Goal: Transaction & Acquisition: Purchase product/service

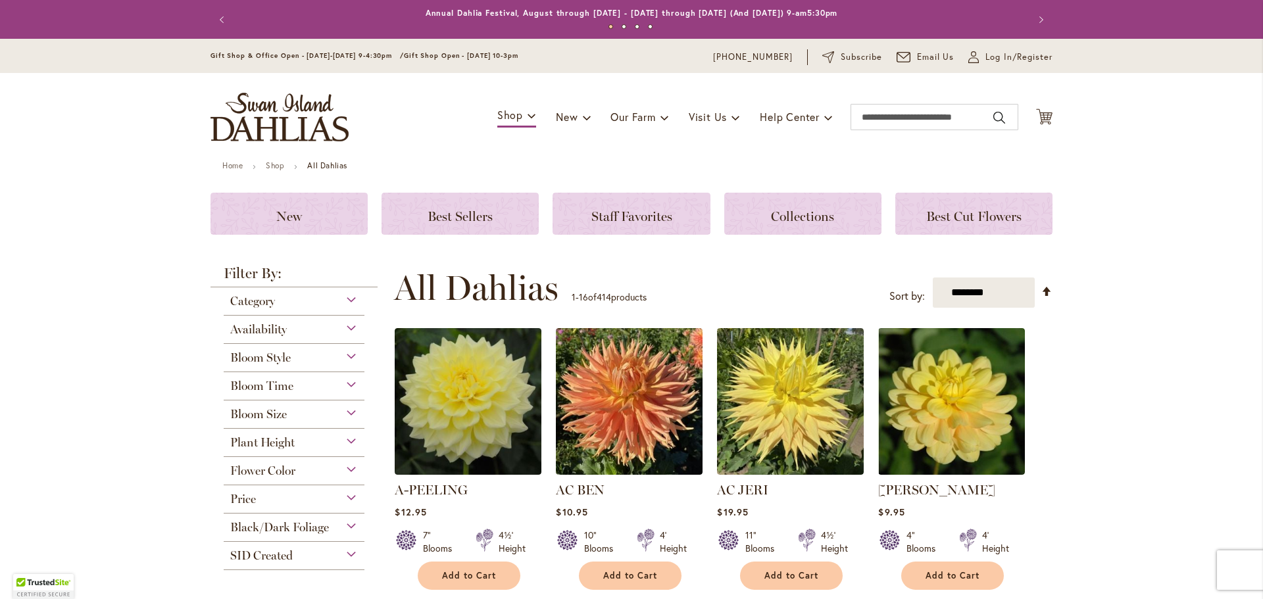
type input "**********"
click at [291, 297] on div "Category" at bounding box center [294, 298] width 141 height 21
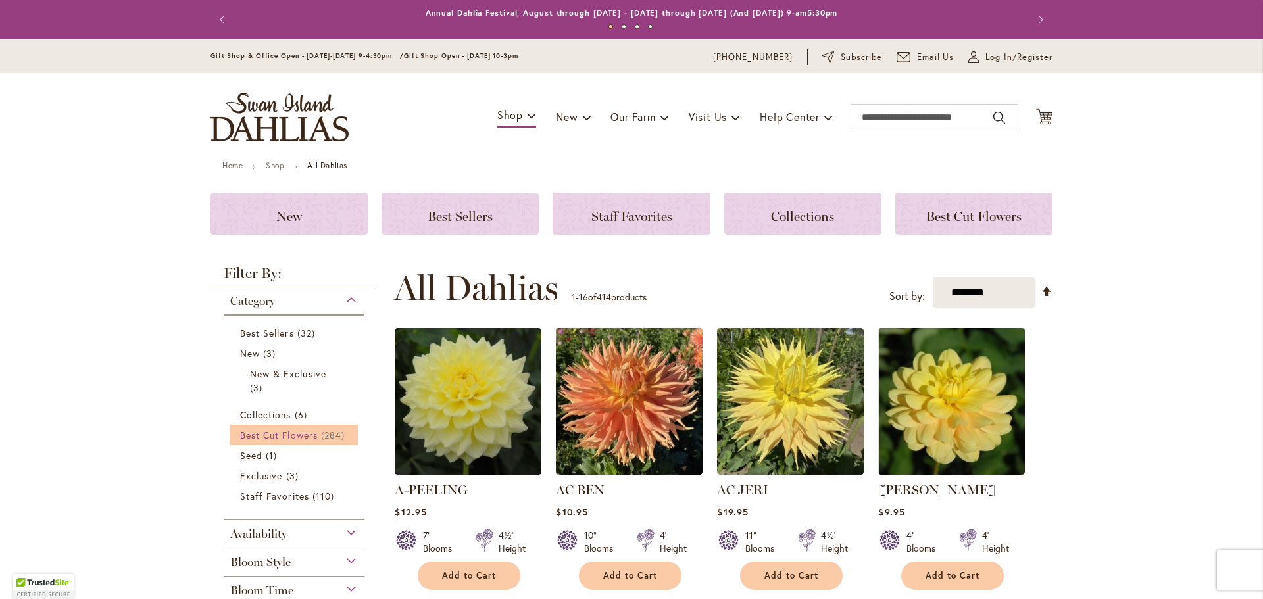
click at [303, 441] on link "Best Cut Flowers 284 items" at bounding box center [295, 435] width 111 height 14
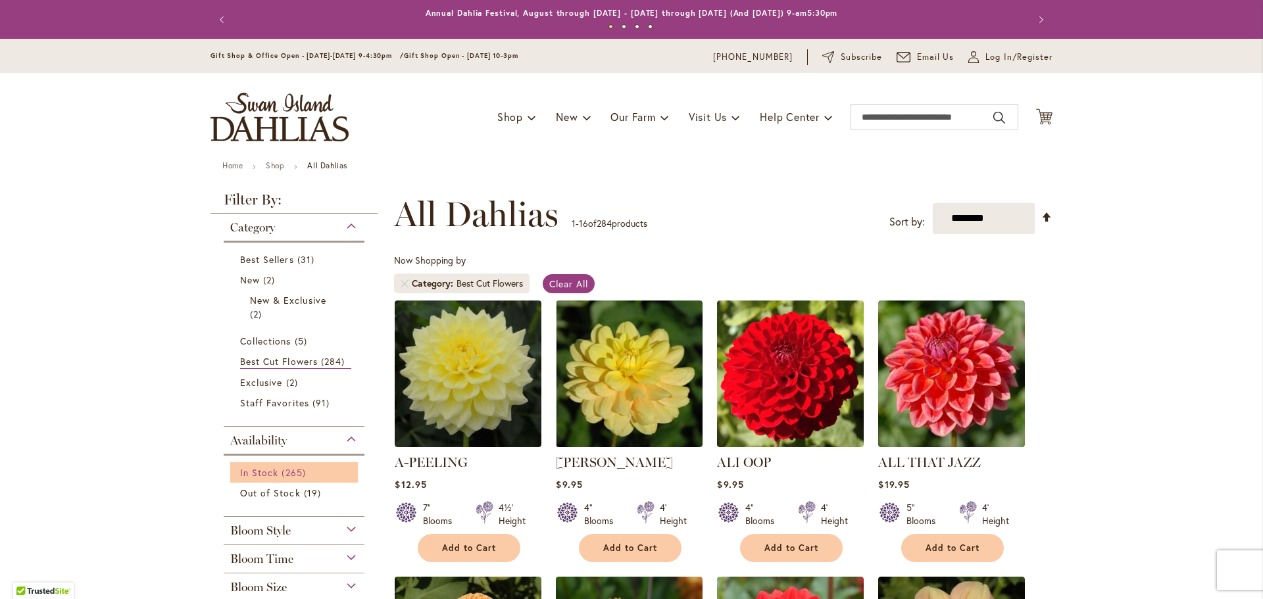
type input "**********"
click at [270, 469] on span "In Stock" at bounding box center [259, 472] width 38 height 13
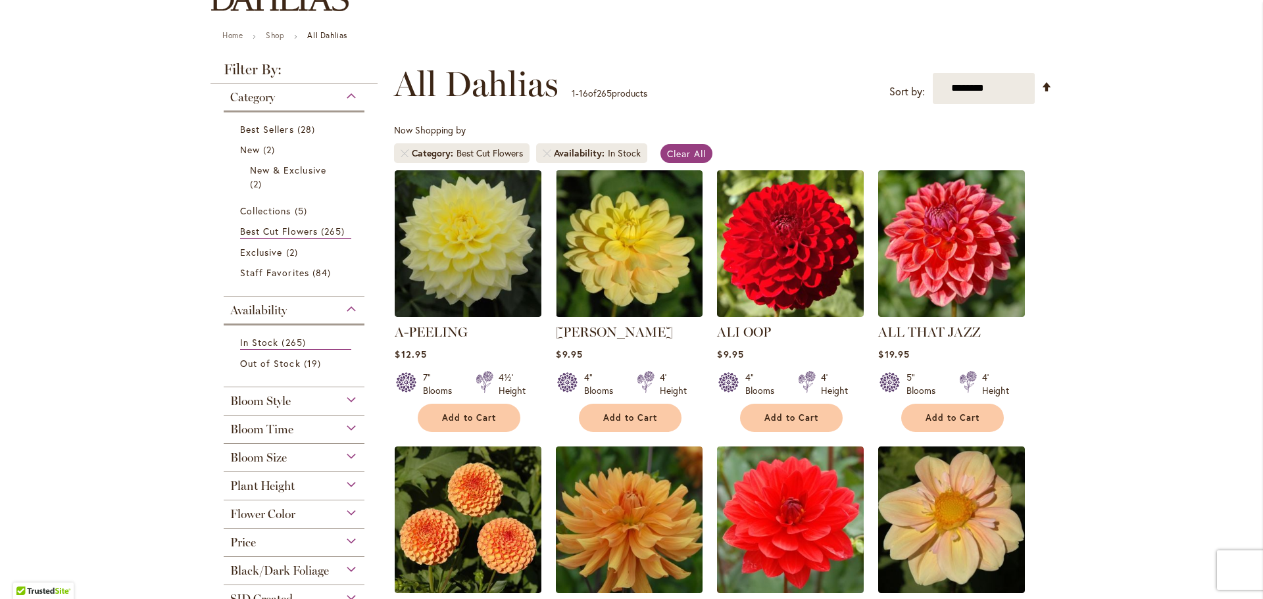
scroll to position [132, 0]
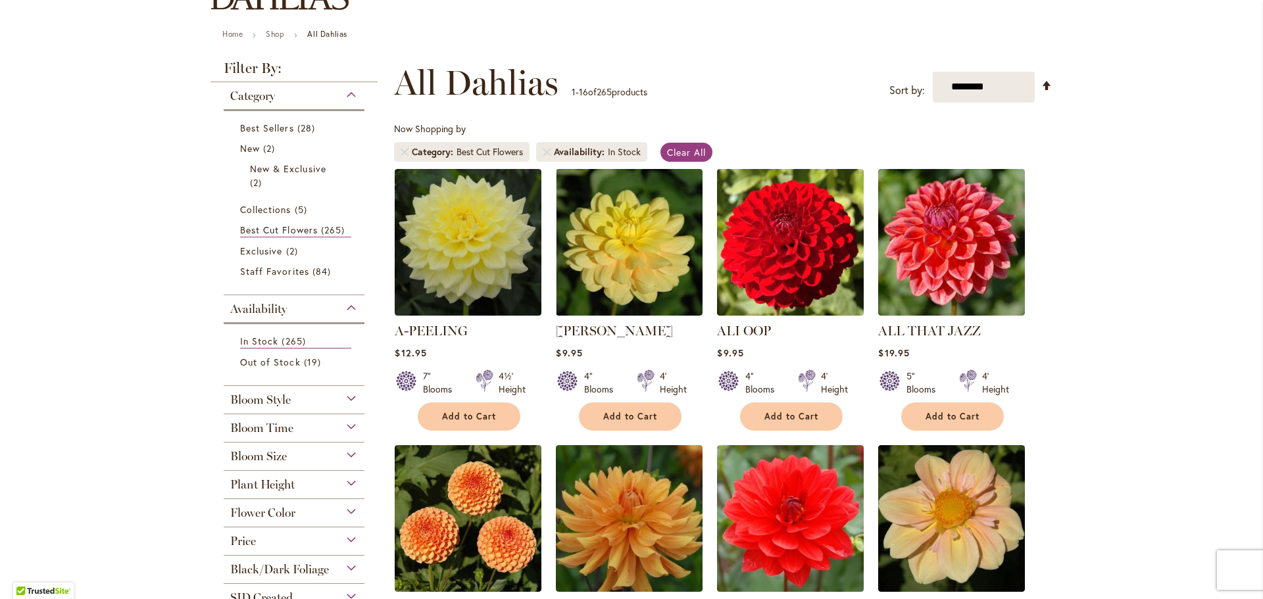
type input "**********"
click at [288, 407] on div "Bloom Style Anemone 1 item Ball 15 items Cactus 4 items Collarette 6" at bounding box center [294, 400] width 141 height 28
click at [289, 401] on div "Bloom Style" at bounding box center [294, 396] width 141 height 21
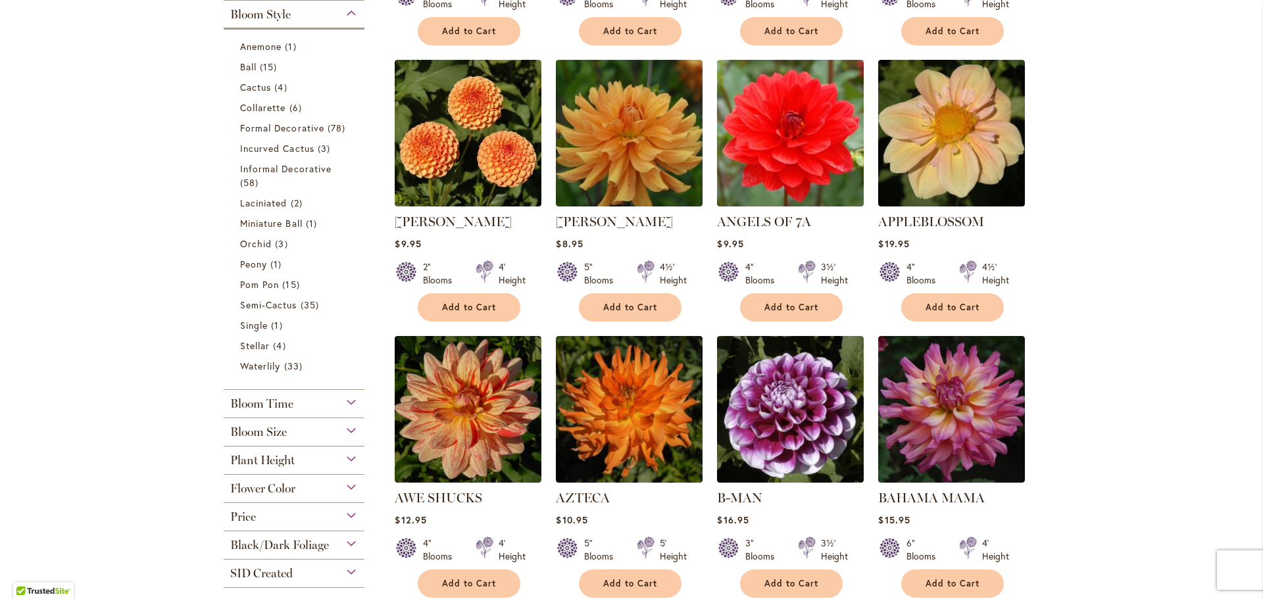
click at [277, 403] on span "Bloom Time" at bounding box center [261, 404] width 63 height 14
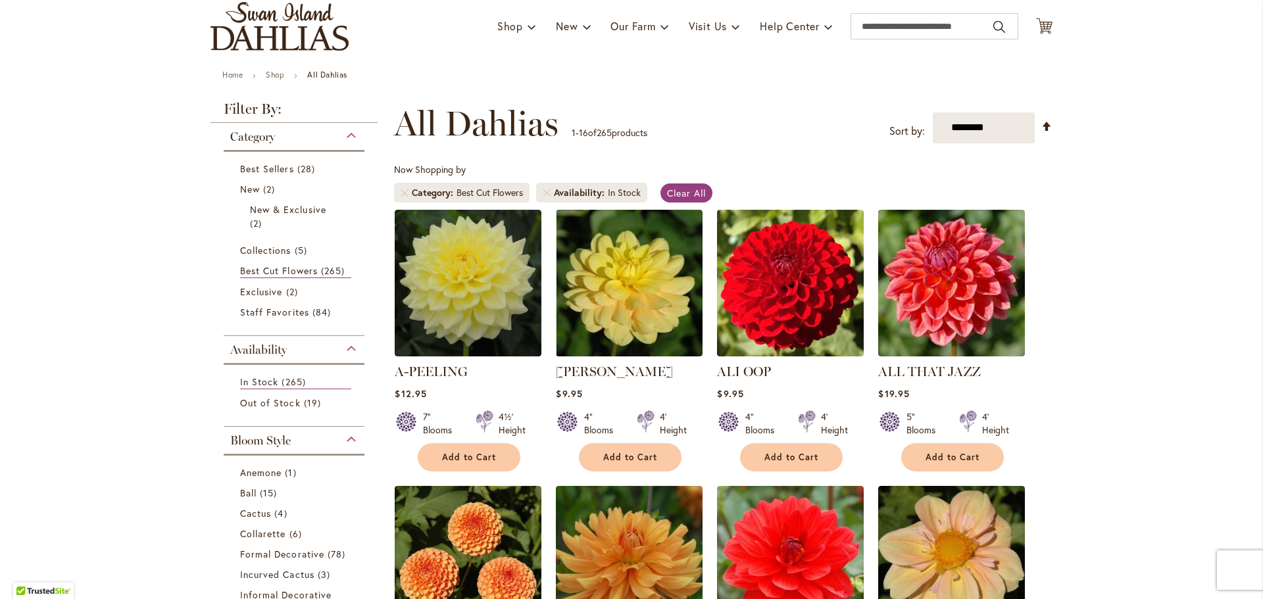
scroll to position [57, 0]
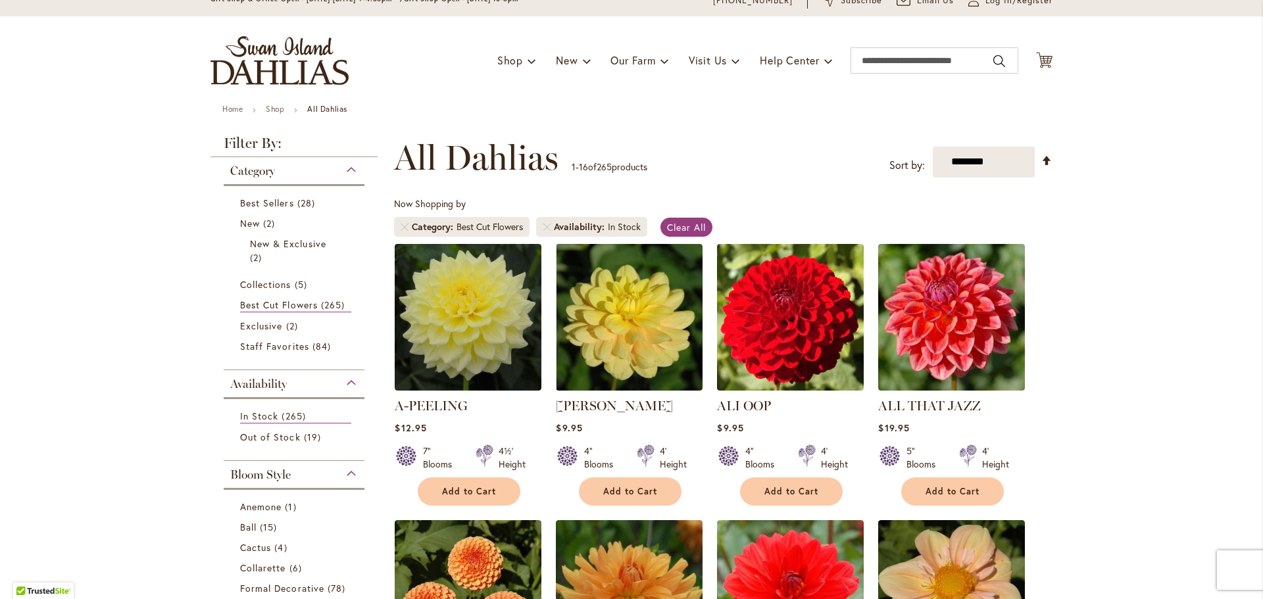
click at [349, 472] on div "Bloom Style" at bounding box center [294, 471] width 141 height 21
click at [351, 378] on div "Availability" at bounding box center [294, 380] width 141 height 21
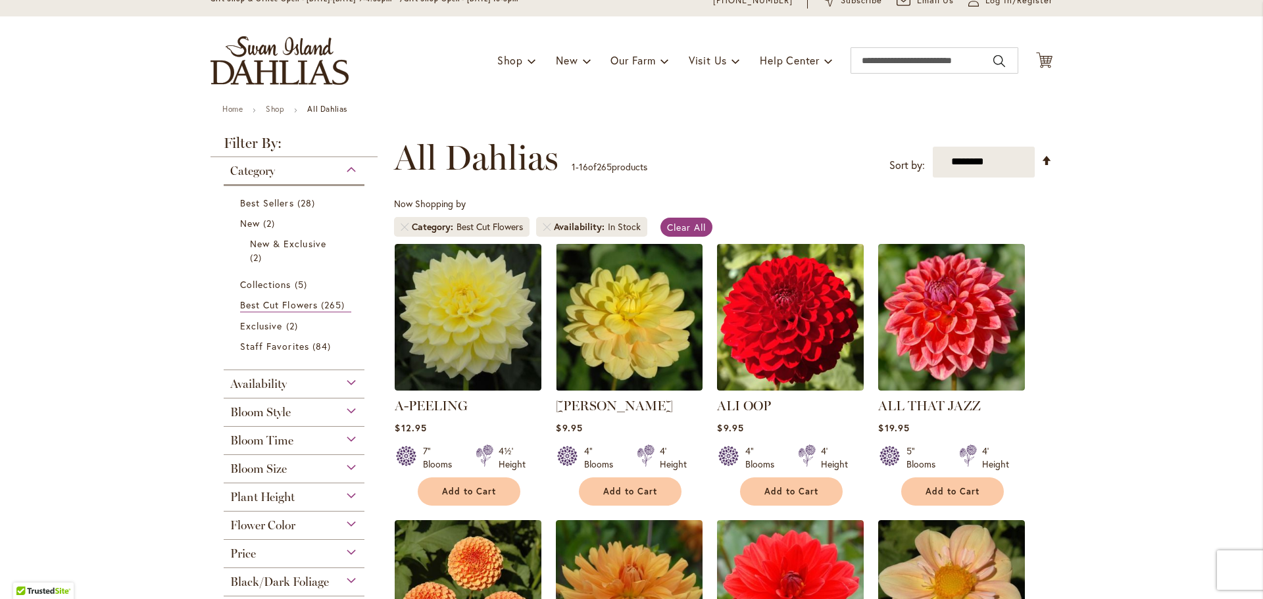
click at [343, 168] on div "Category" at bounding box center [294, 167] width 141 height 21
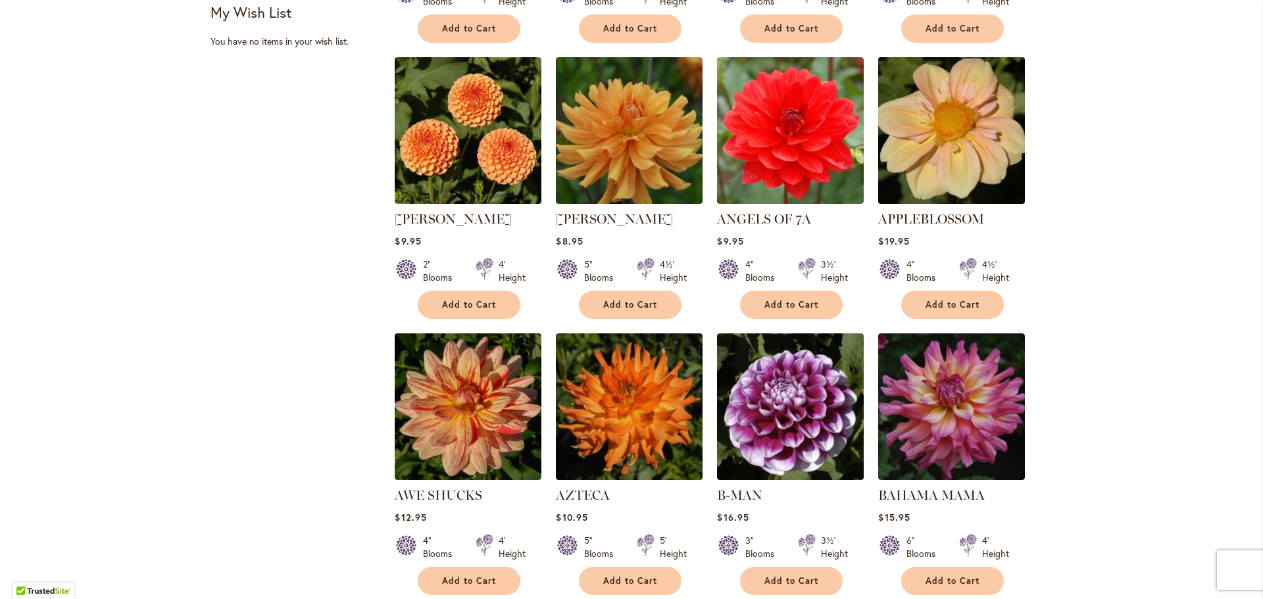
scroll to position [583, 0]
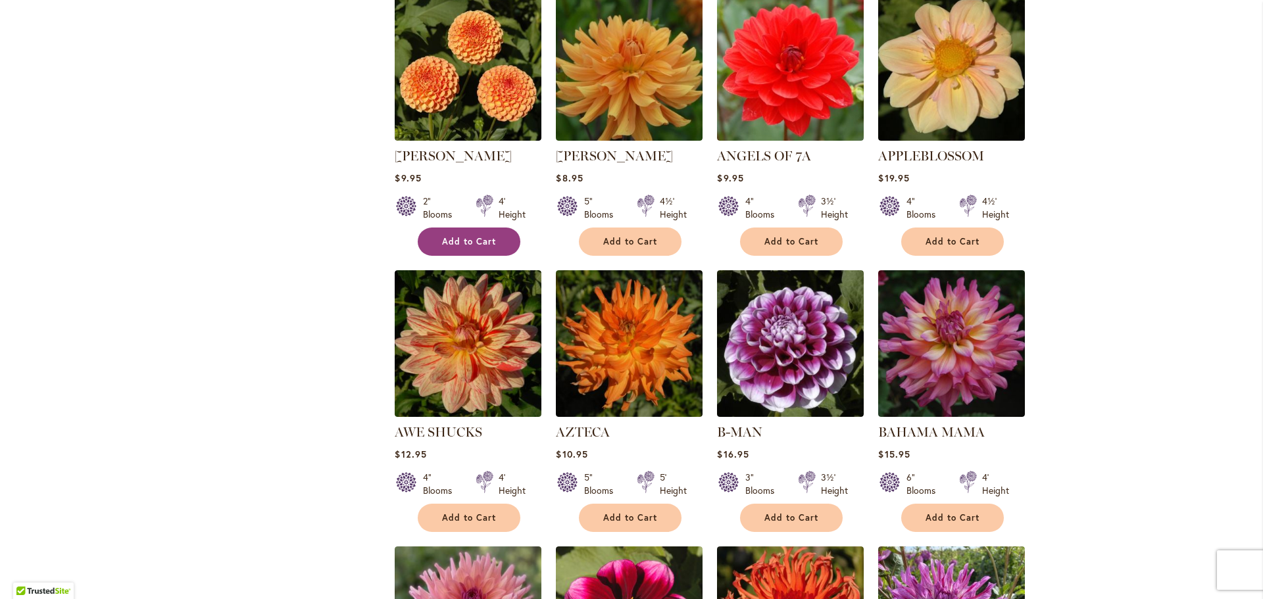
click at [467, 243] on span "Add to Cart" at bounding box center [469, 241] width 54 height 11
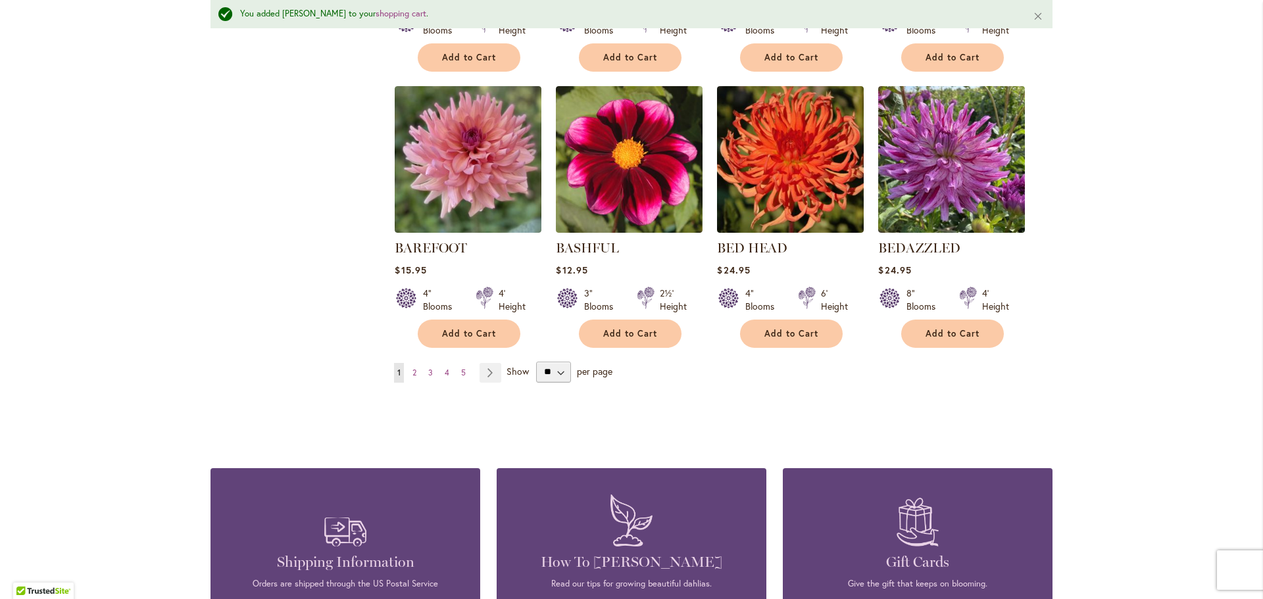
scroll to position [1144, 0]
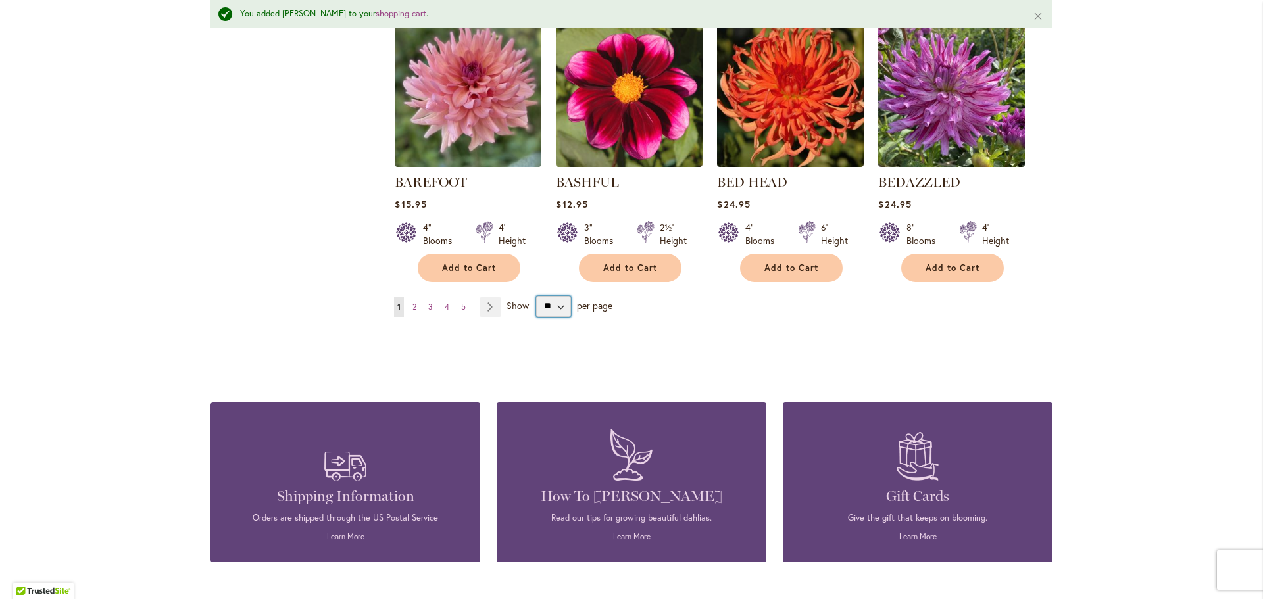
click at [543, 310] on select "** ** ** **" at bounding box center [553, 306] width 35 height 21
select select "**"
click at [536, 296] on select "** ** ** **" at bounding box center [553, 306] width 35 height 21
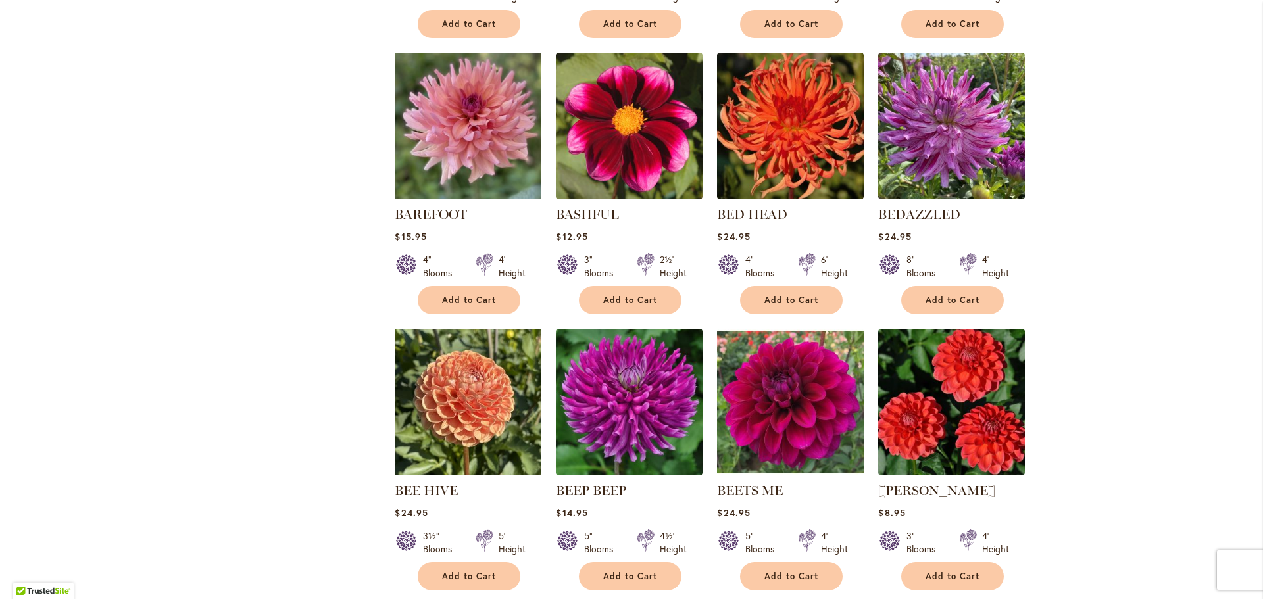
scroll to position [1250, 0]
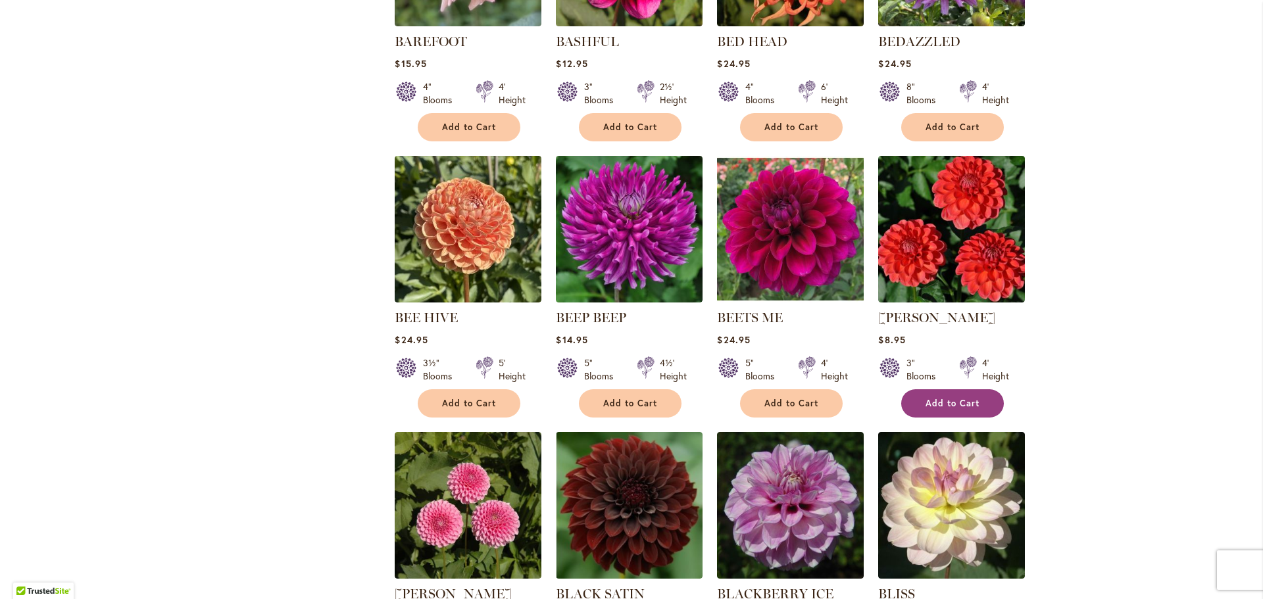
type input "**********"
click at [942, 398] on span "Add to Cart" at bounding box center [953, 403] width 54 height 11
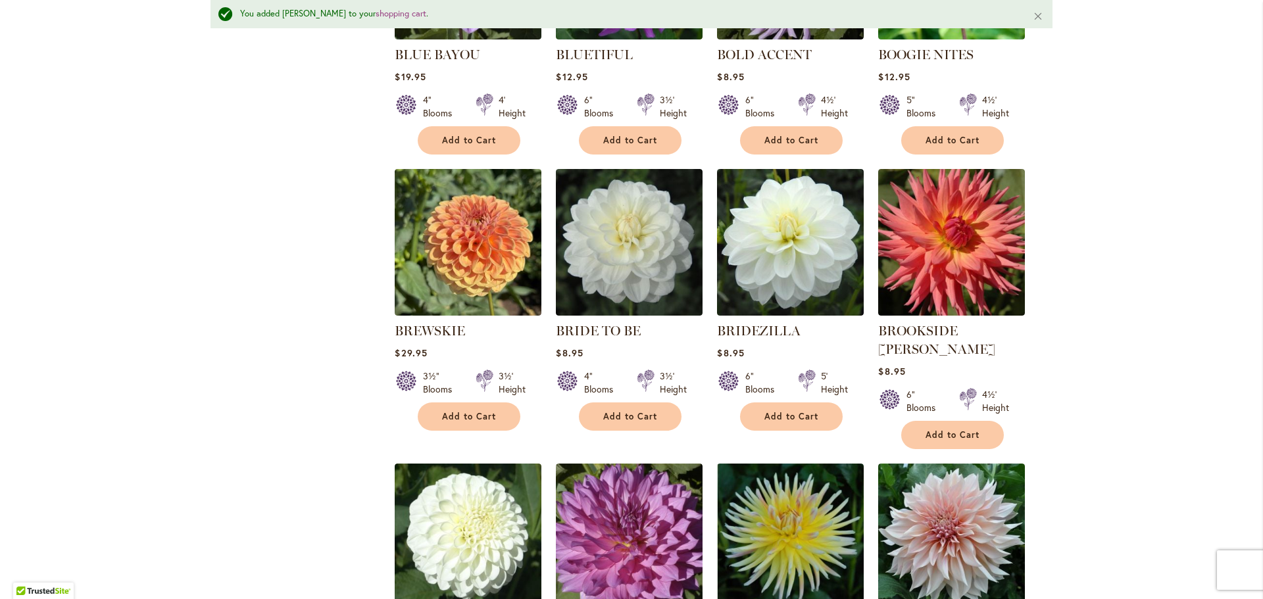
scroll to position [2140, 0]
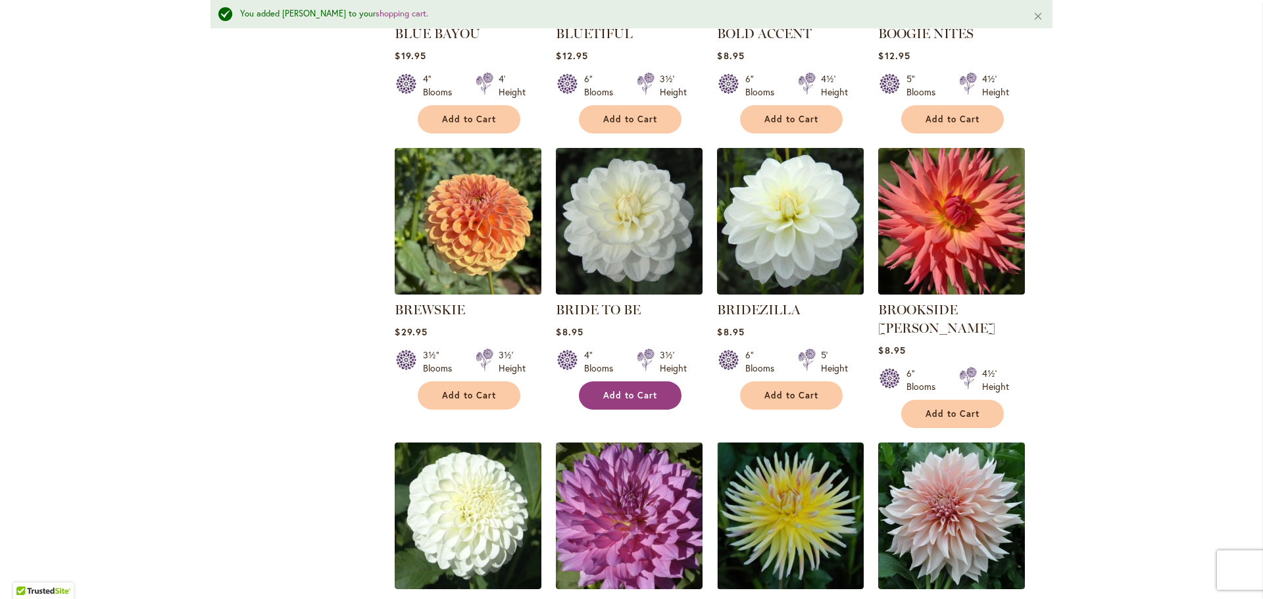
click at [639, 382] on button "Add to Cart" at bounding box center [630, 396] width 103 height 28
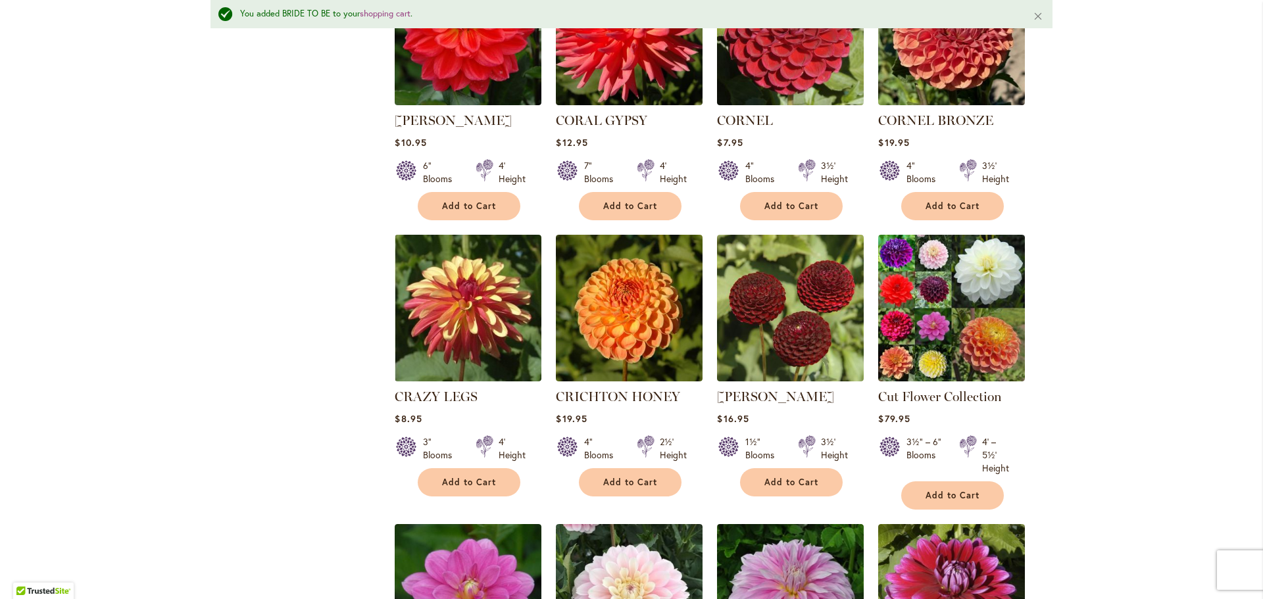
scroll to position [3785, 0]
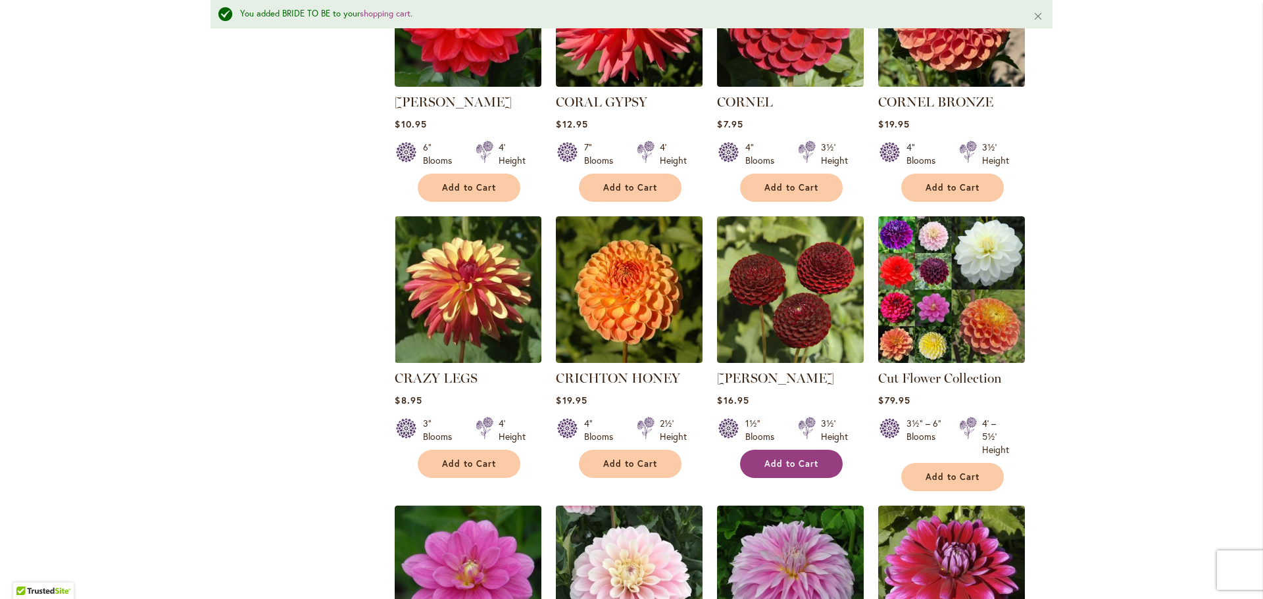
click at [778, 450] on button "Add to Cart" at bounding box center [791, 464] width 103 height 28
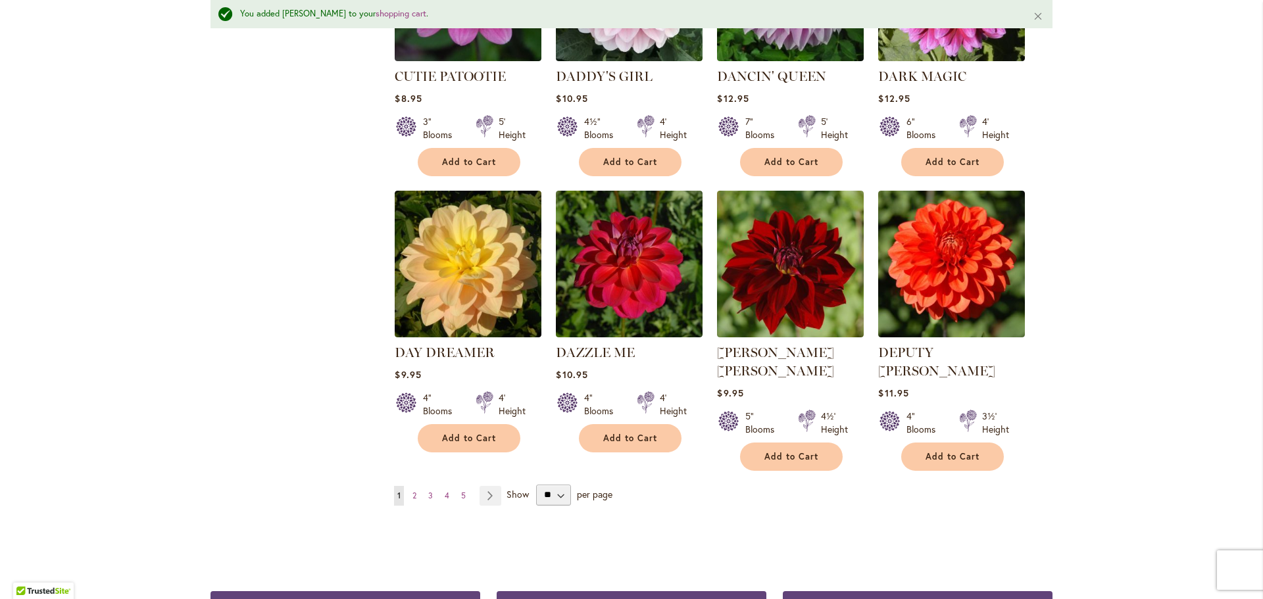
scroll to position [4377, 0]
click at [413, 490] on span "2" at bounding box center [415, 495] width 4 height 10
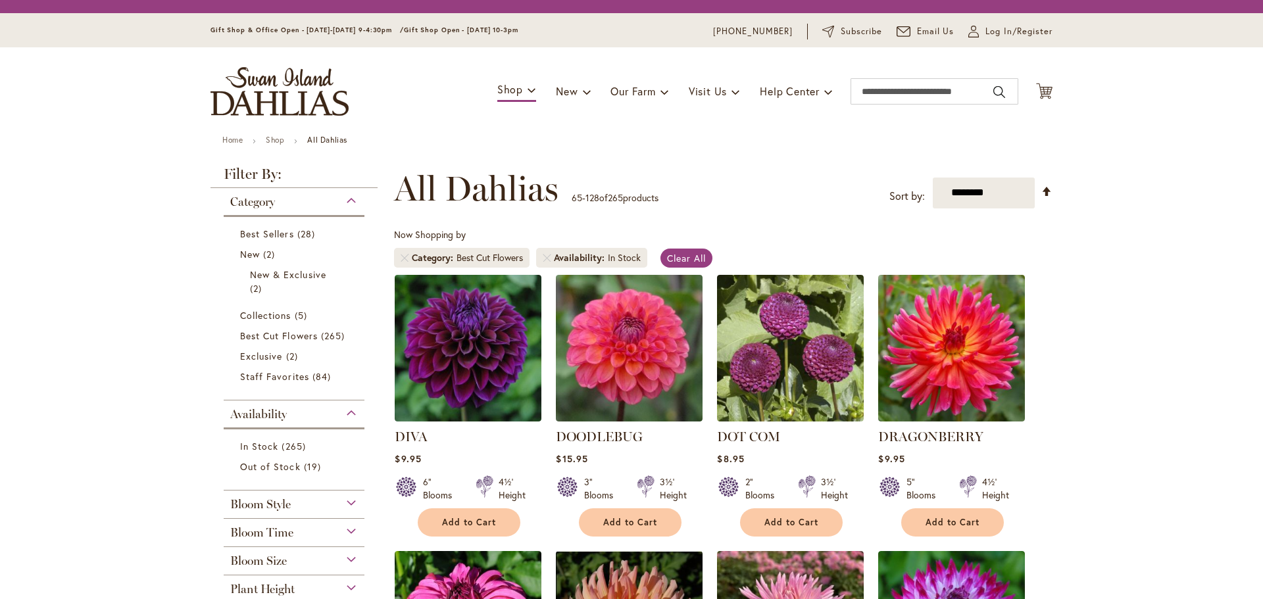
scroll to position [131, 0]
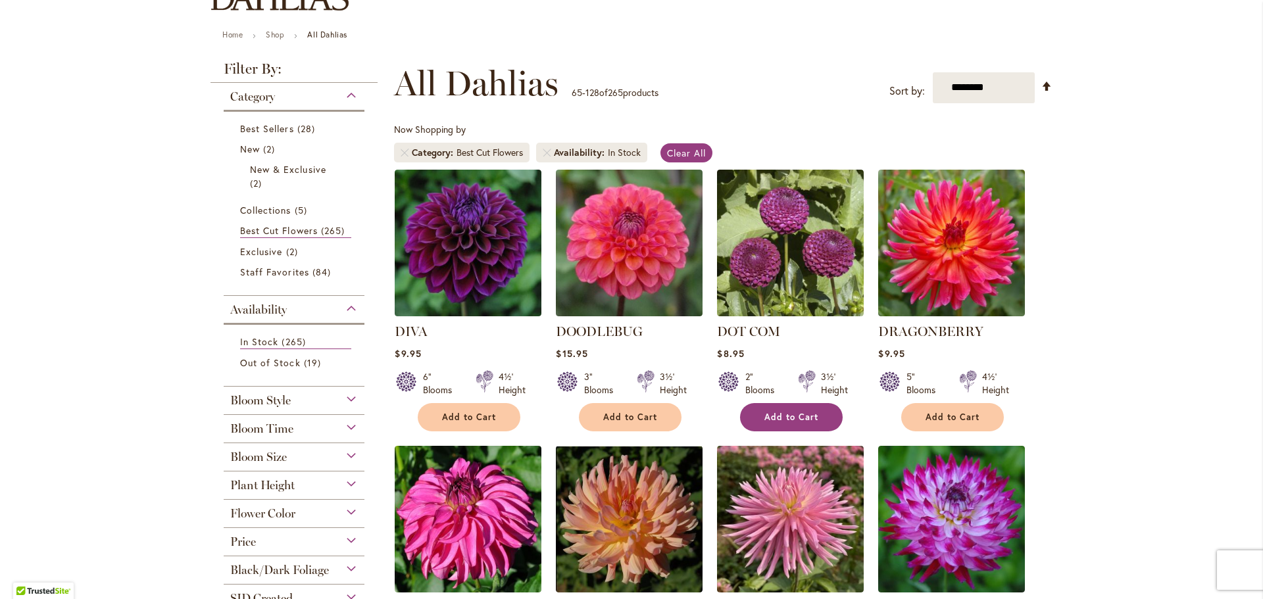
type input "**********"
click at [805, 416] on span "Add to Cart" at bounding box center [791, 417] width 54 height 11
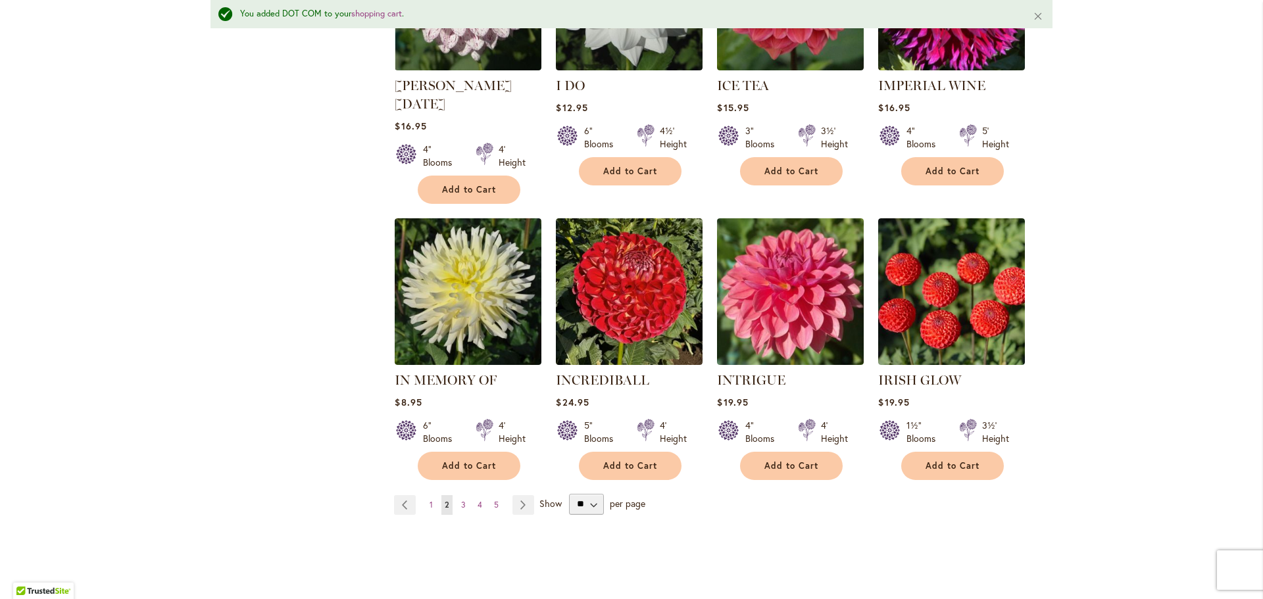
scroll to position [4508, 0]
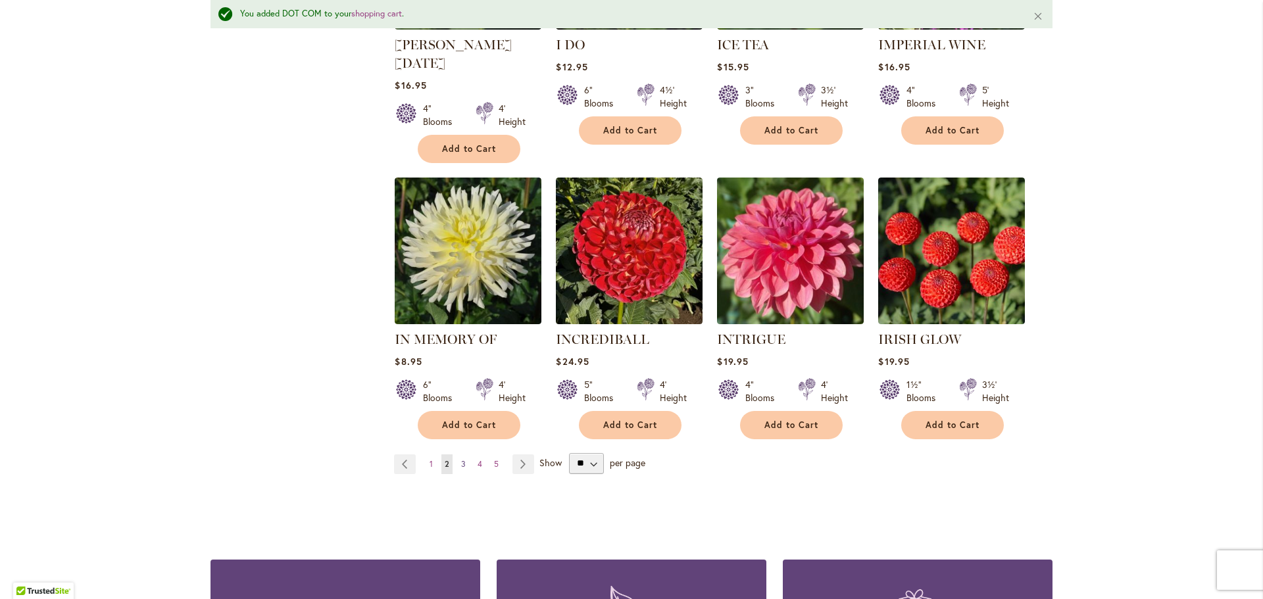
click at [461, 459] on span "3" at bounding box center [463, 464] width 5 height 10
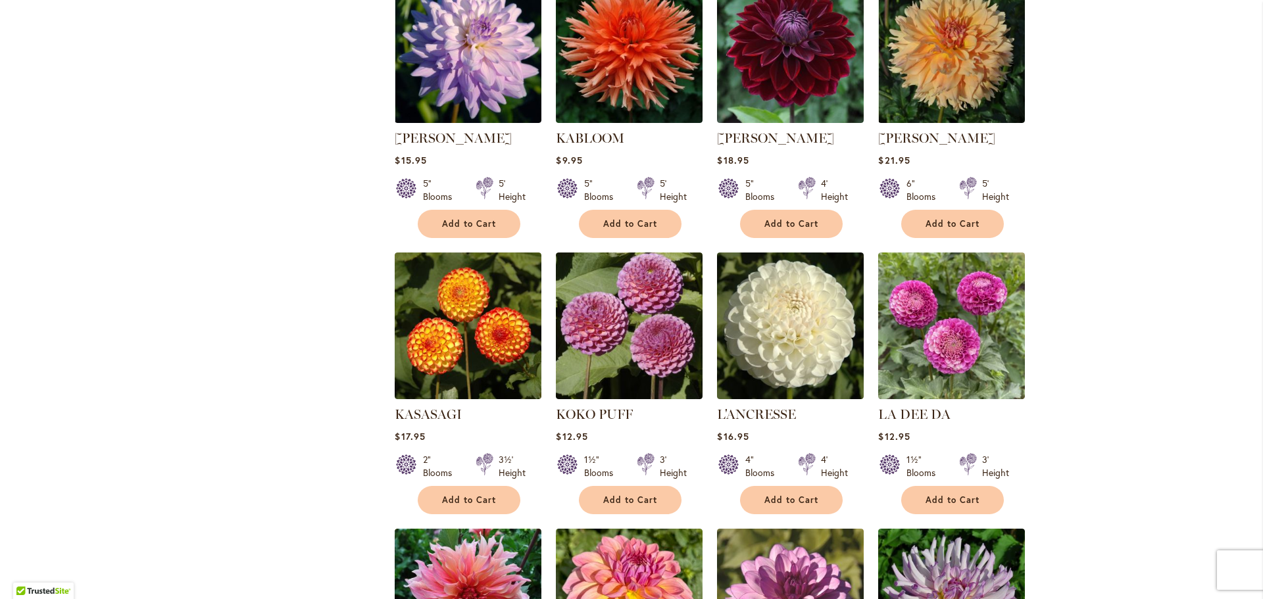
scroll to position [921, 0]
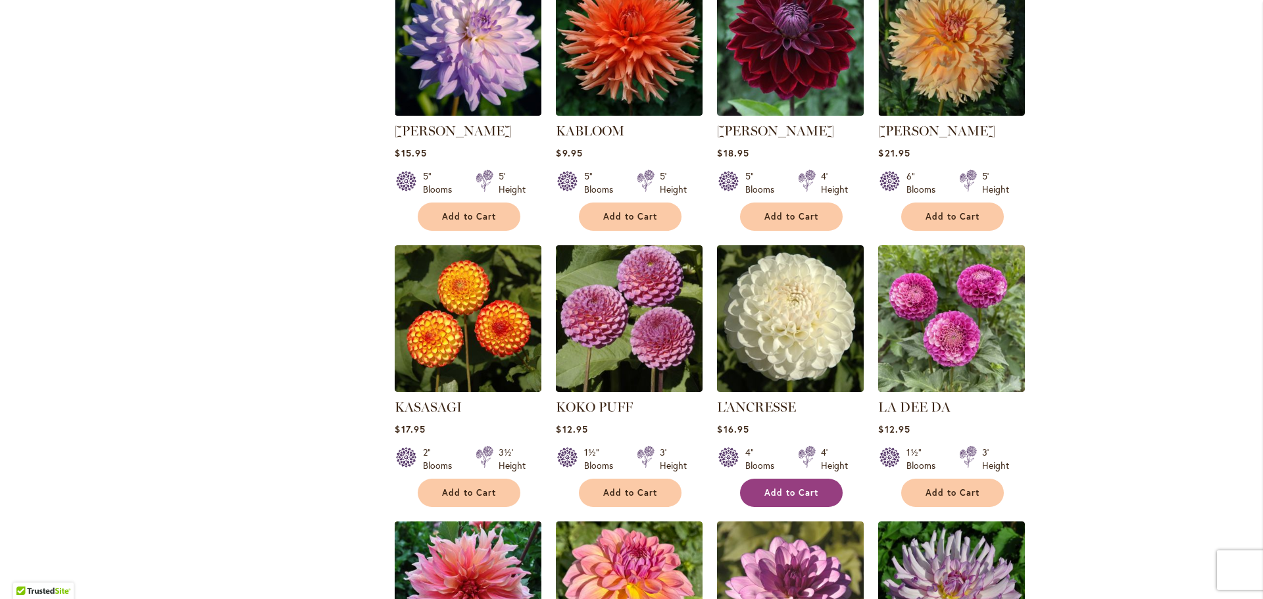
type input "**********"
click at [811, 488] on span "Add to Cart" at bounding box center [791, 493] width 54 height 11
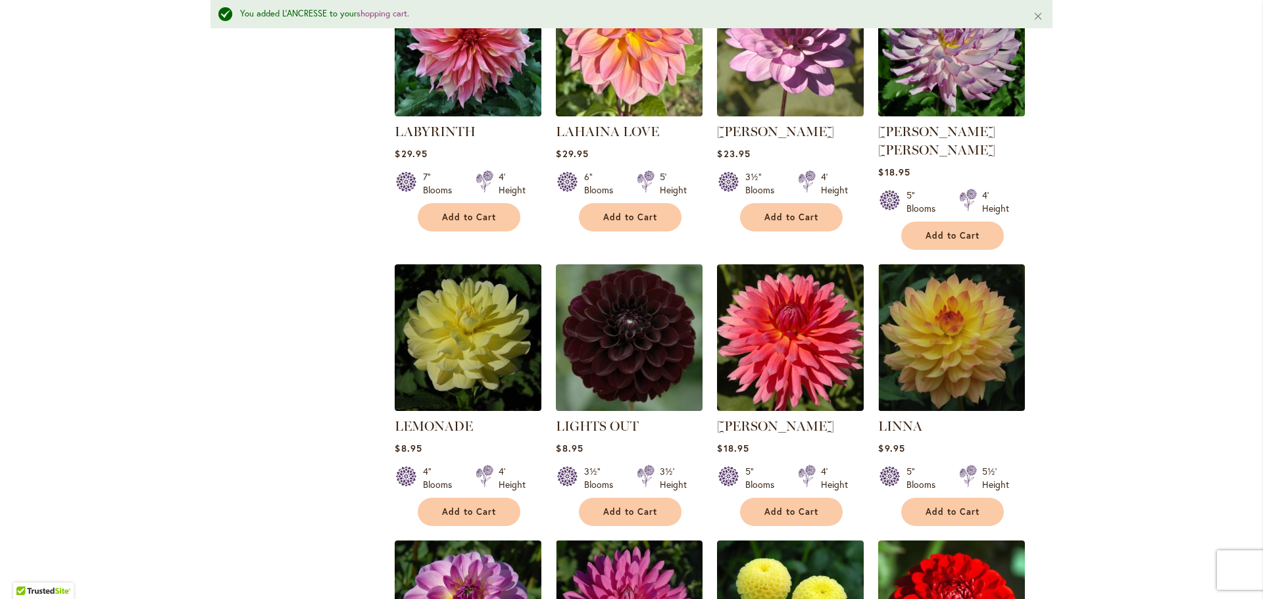
scroll to position [1513, 0]
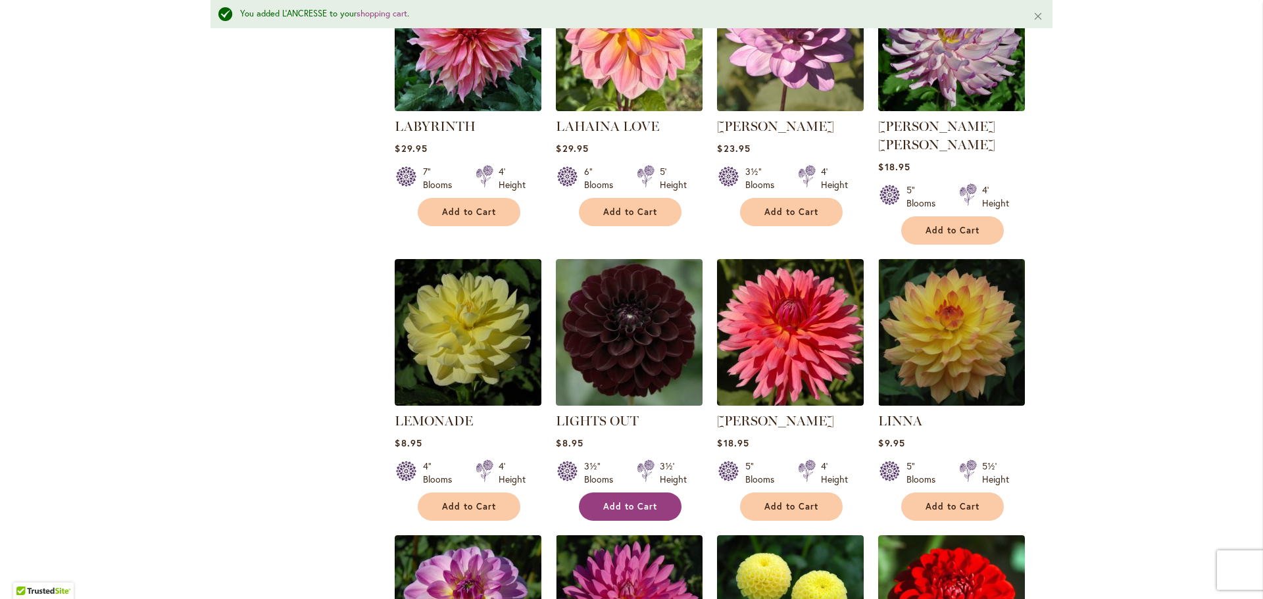
click at [626, 501] on span "Add to Cart" at bounding box center [630, 506] width 54 height 11
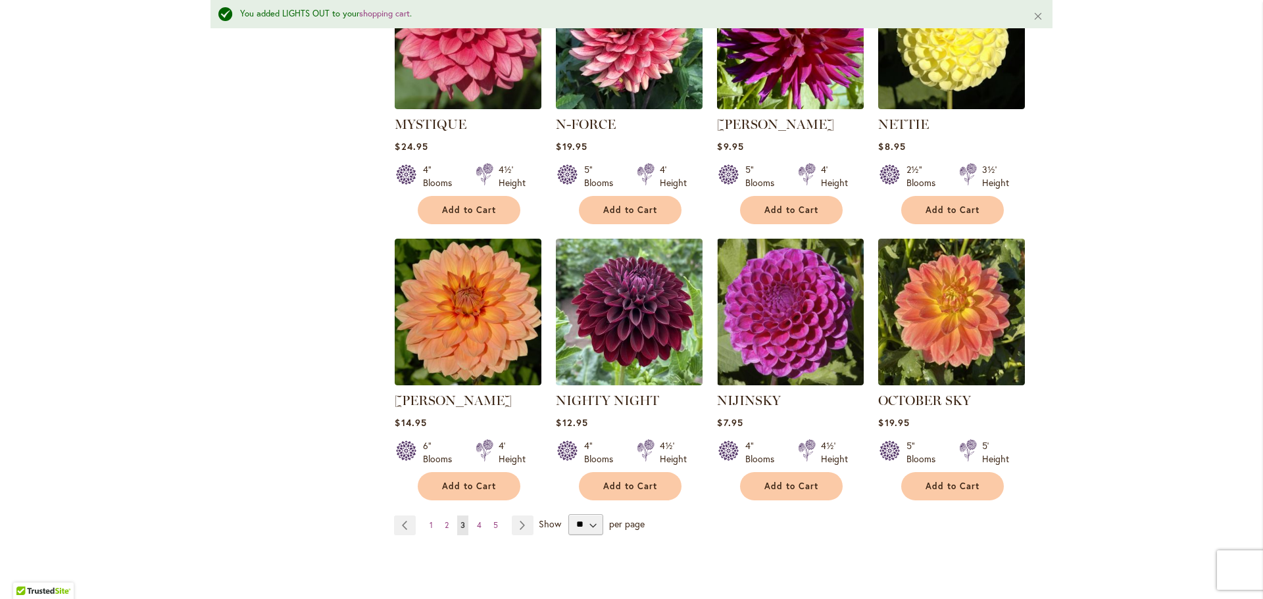
scroll to position [4408, 0]
click at [477, 520] on span "4" at bounding box center [479, 525] width 5 height 10
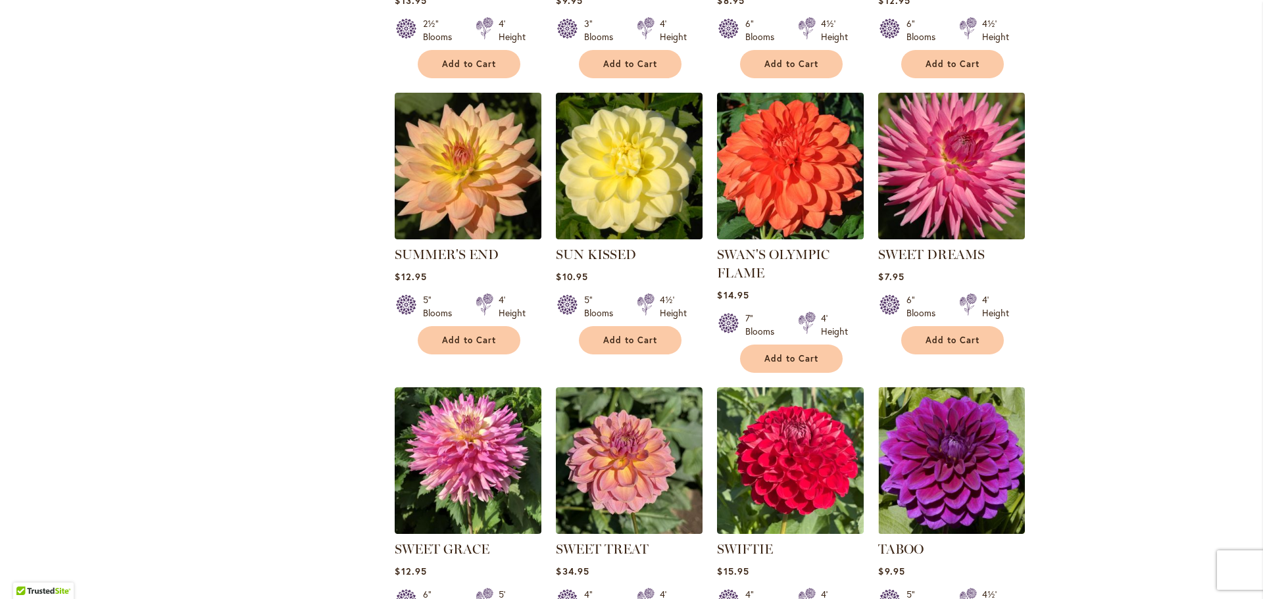
scroll to position [3092, 0]
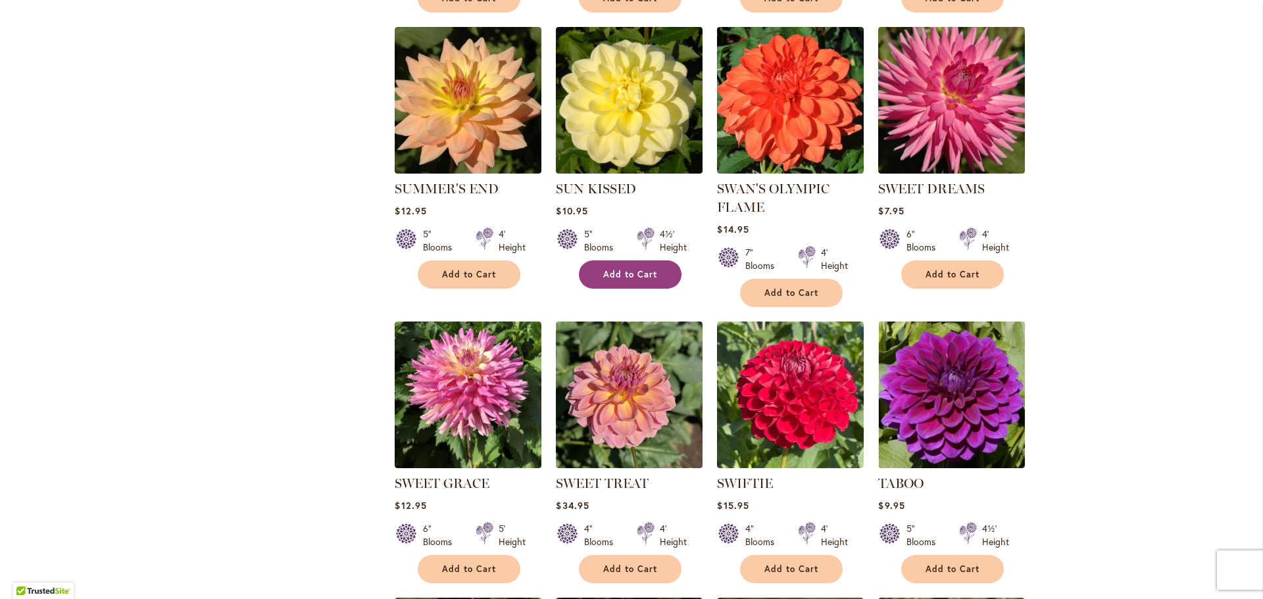
type input "**********"
click at [638, 270] on span "Add to Cart" at bounding box center [630, 274] width 54 height 11
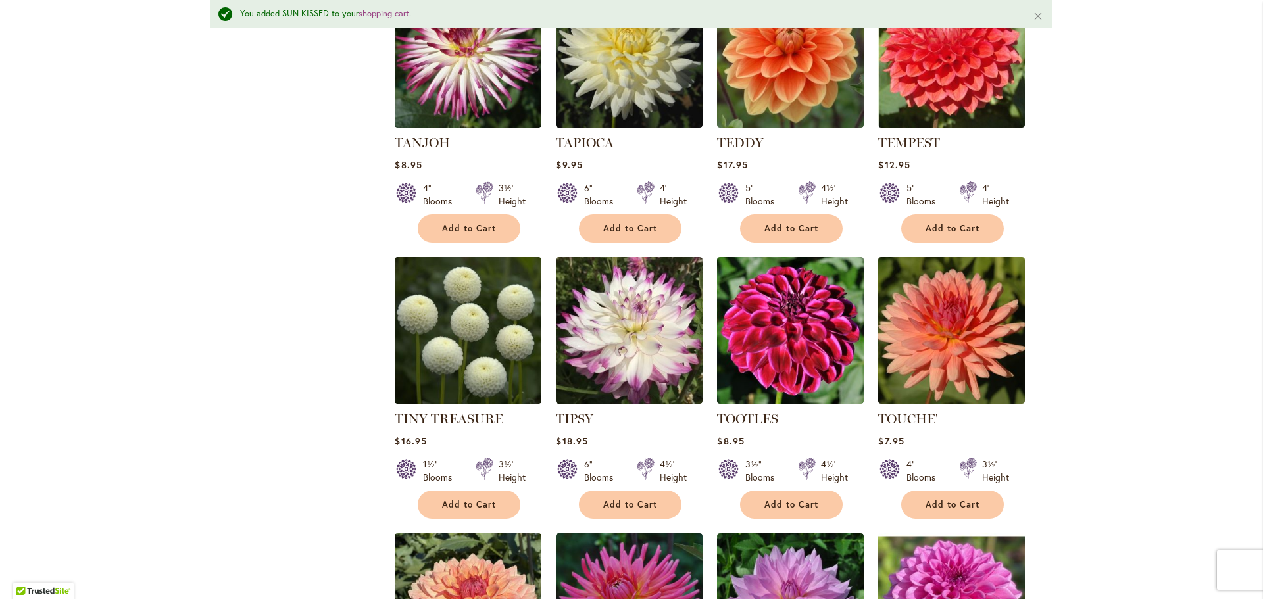
scroll to position [3785, 0]
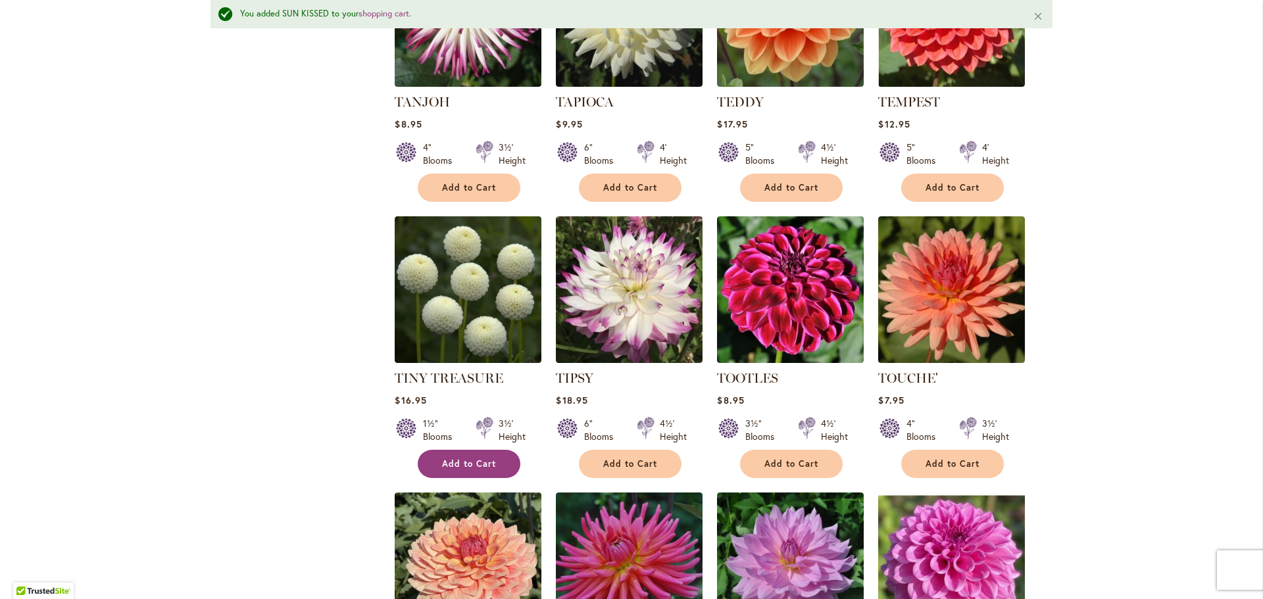
click at [484, 459] on span "Add to Cart" at bounding box center [469, 464] width 54 height 11
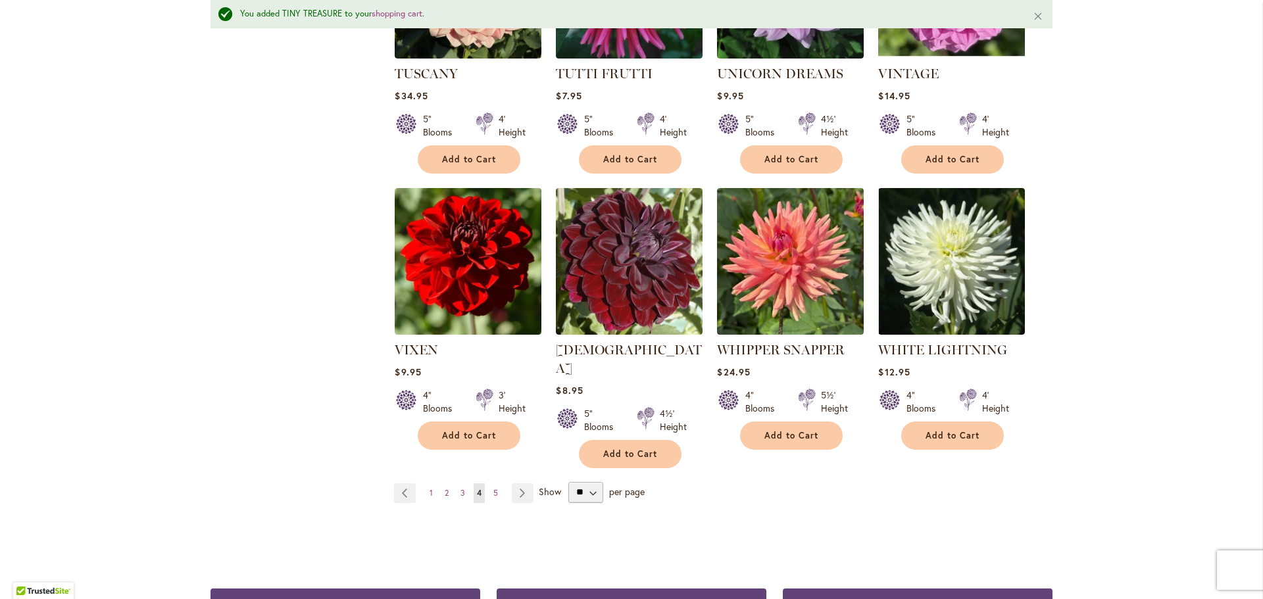
scroll to position [4377, 0]
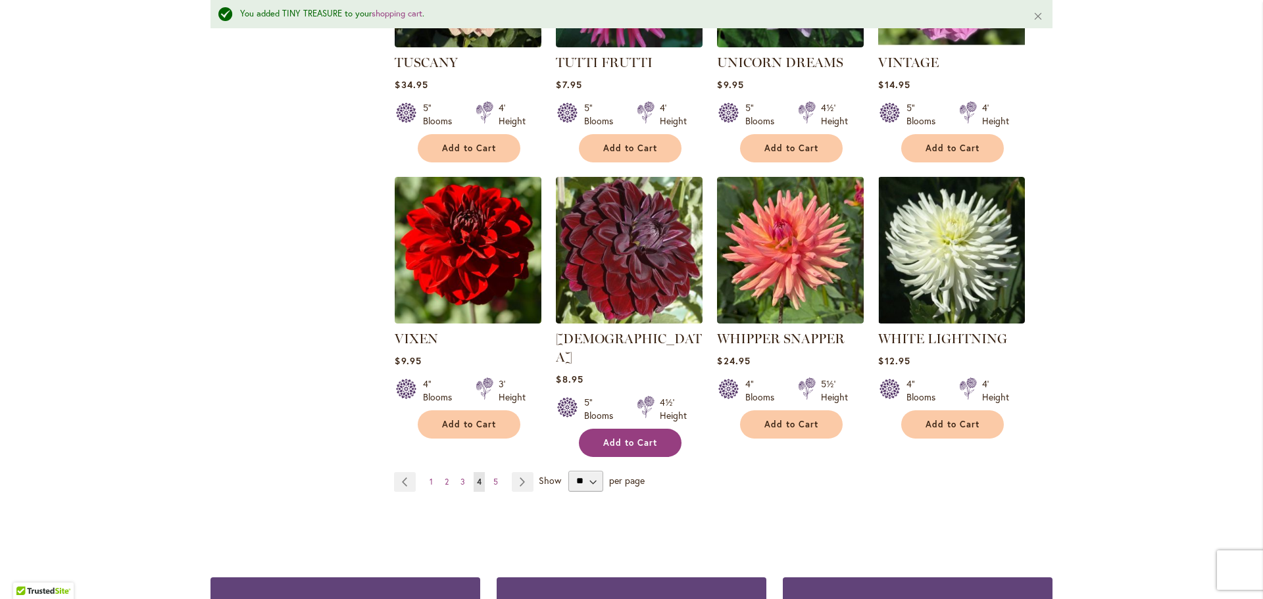
click at [630, 429] on button "Add to Cart" at bounding box center [630, 443] width 103 height 28
click at [493, 477] on span "5" at bounding box center [495, 482] width 5 height 10
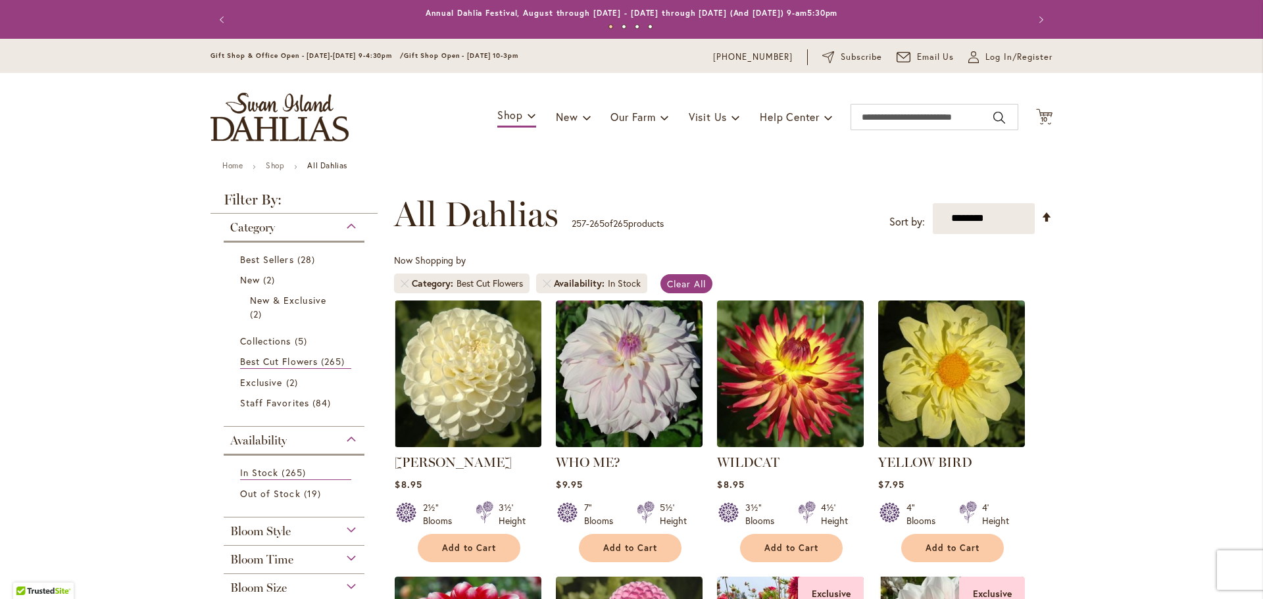
scroll to position [204, 0]
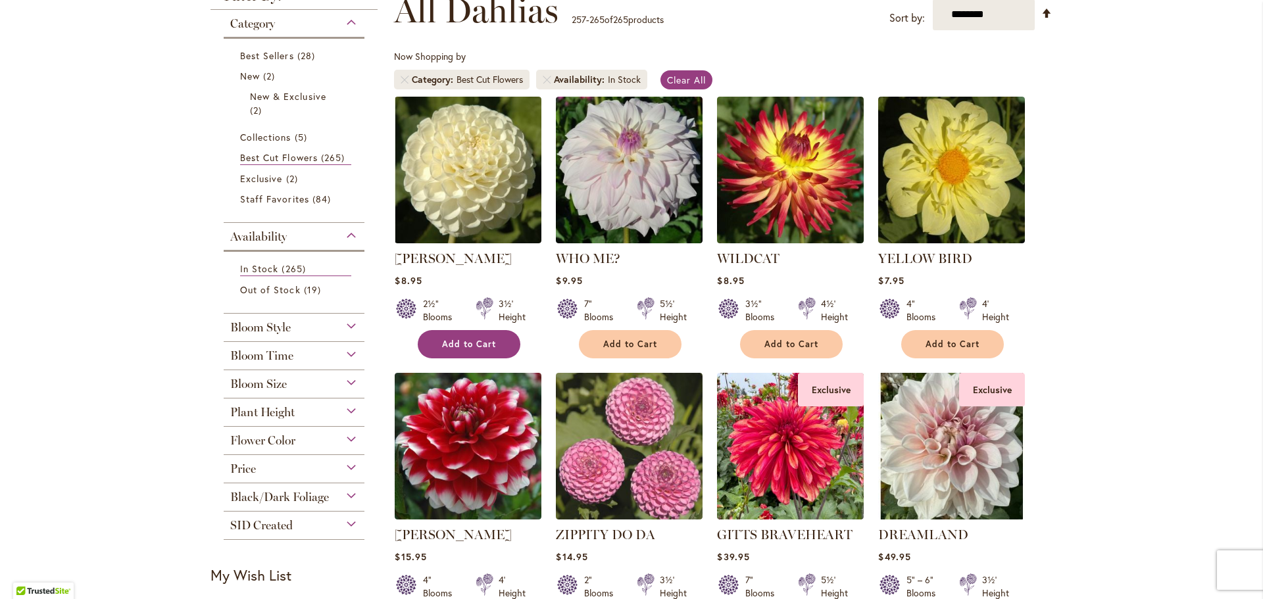
type input "**********"
click at [484, 347] on span "Add to Cart" at bounding box center [469, 344] width 54 height 11
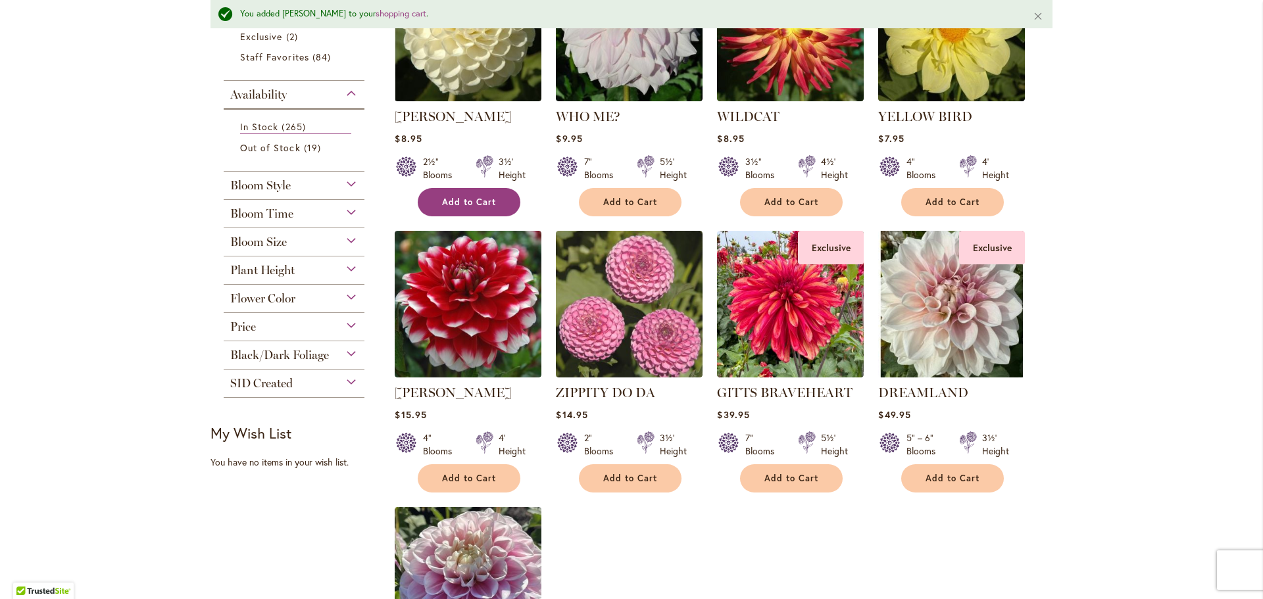
scroll to position [436, 0]
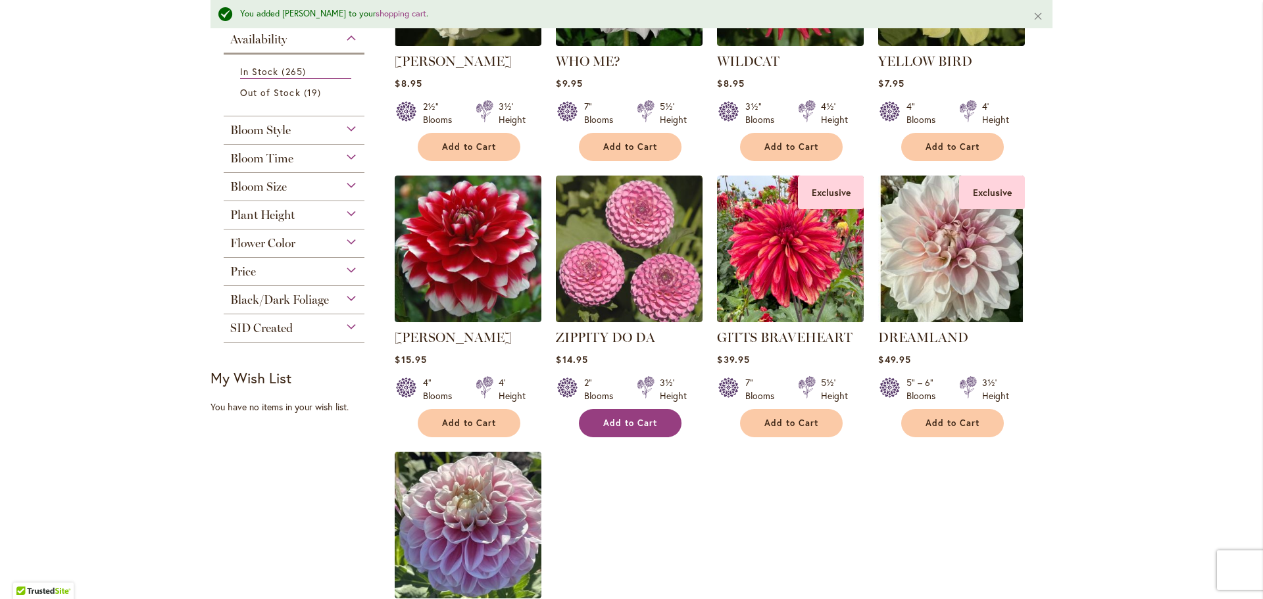
click at [605, 418] on span "Add to Cart" at bounding box center [630, 423] width 54 height 11
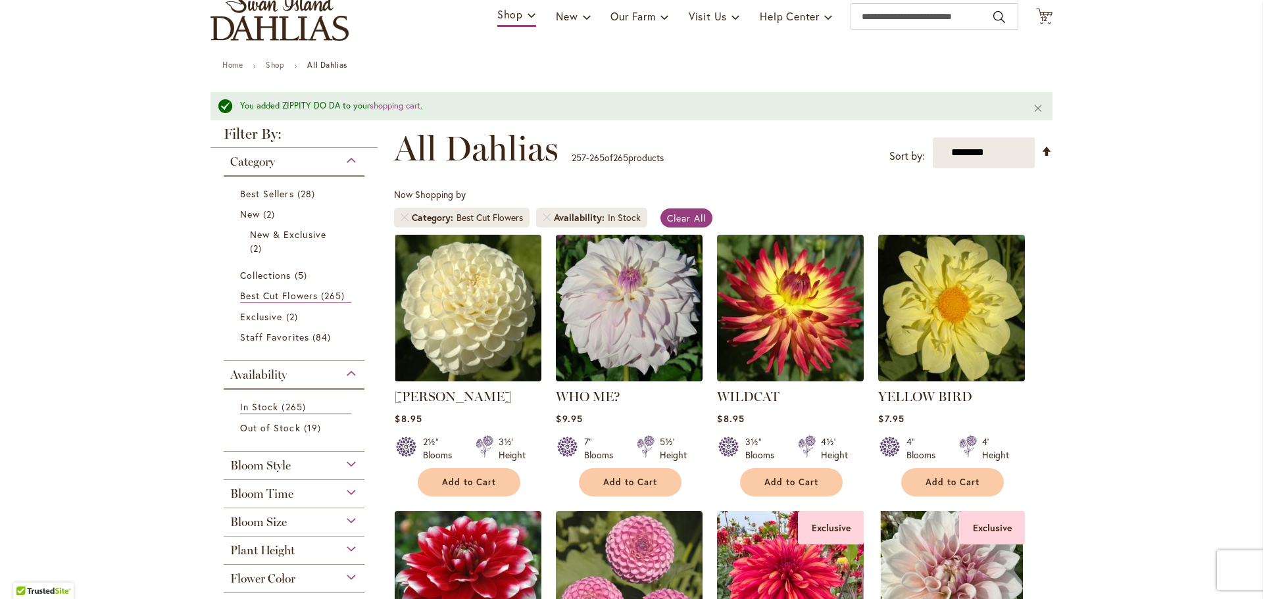
scroll to position [0, 0]
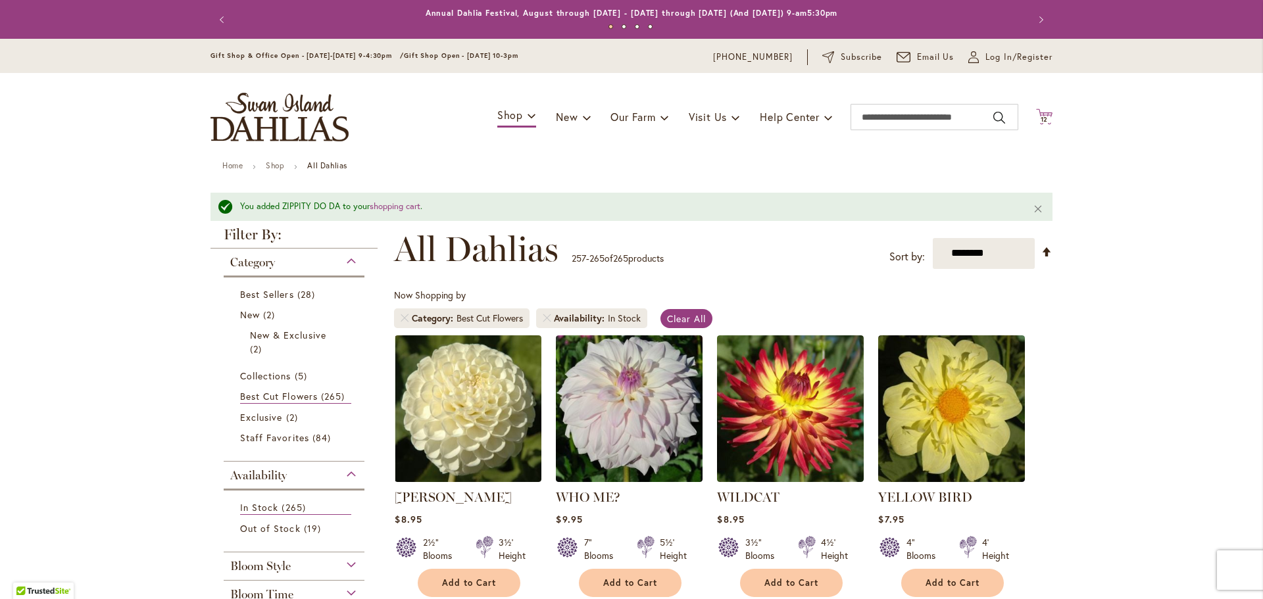
click at [1042, 122] on span "12" at bounding box center [1045, 119] width 8 height 9
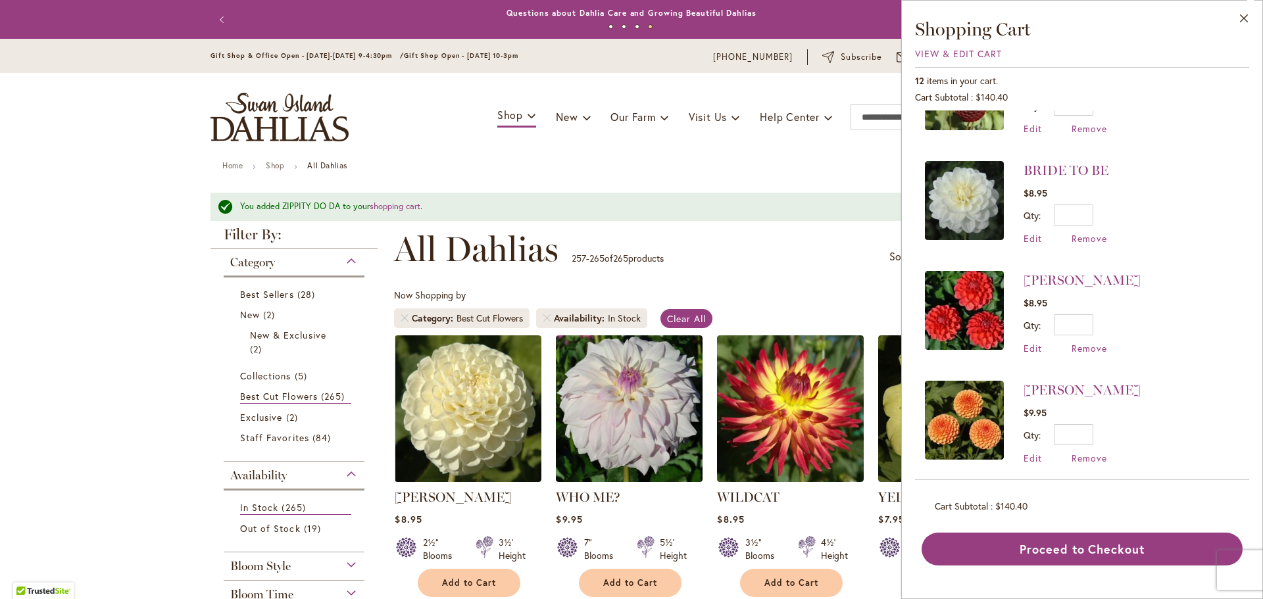
scroll to position [422, 0]
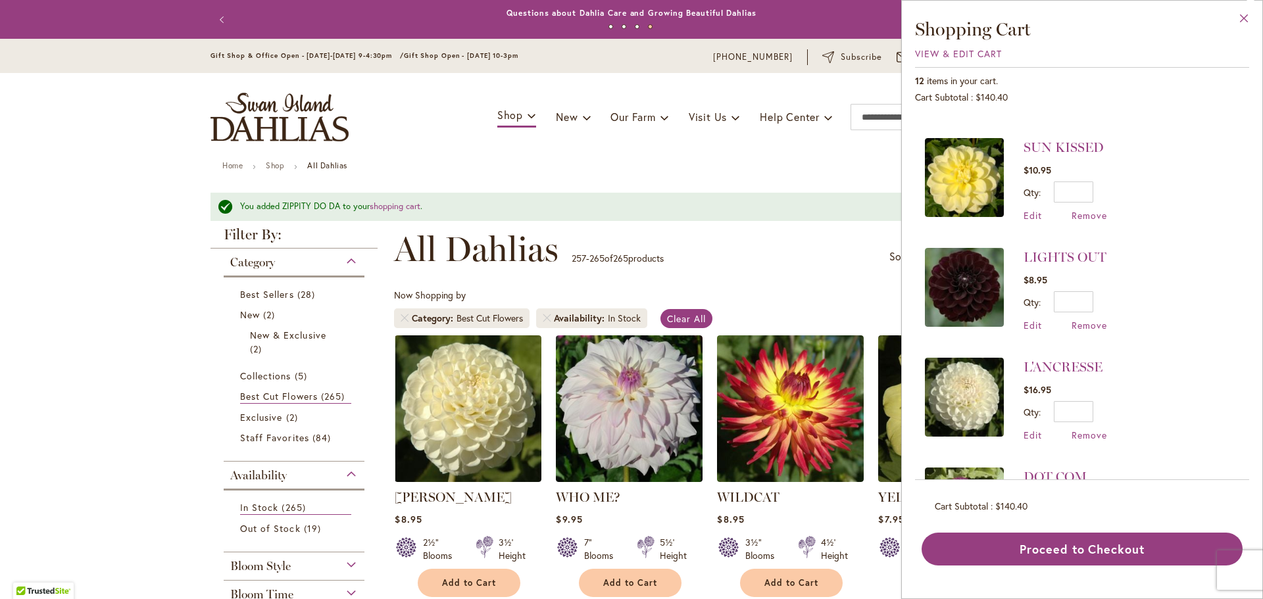
click at [1247, 21] on button "Close" at bounding box center [1244, 21] width 36 height 41
